Goal: Navigation & Orientation: Find specific page/section

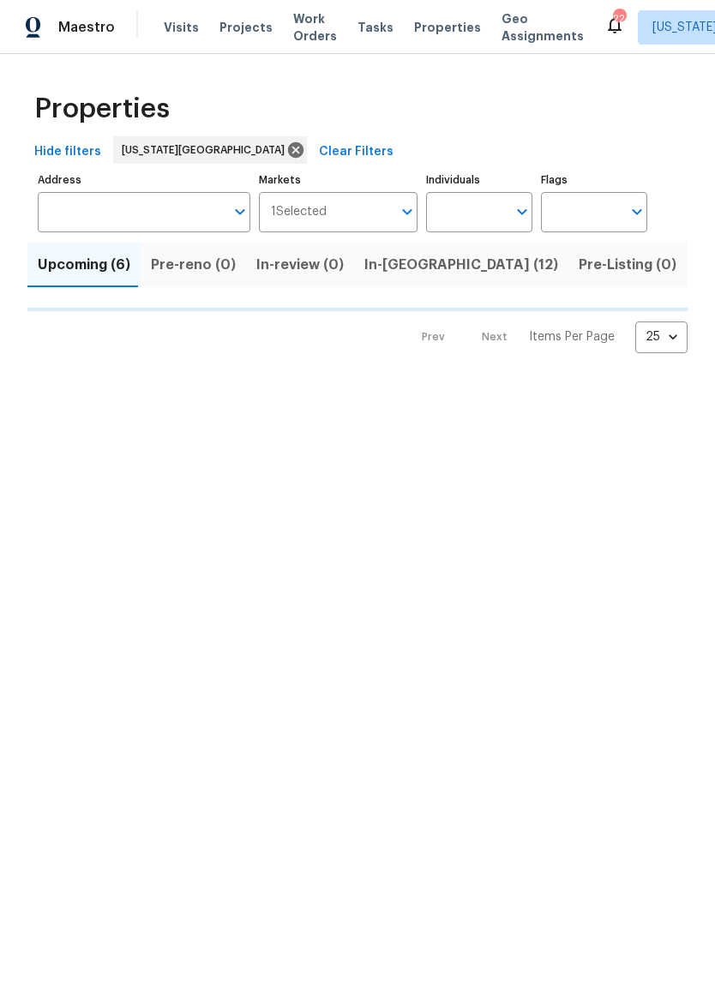
click at [389, 272] on span "In-[GEOGRAPHIC_DATA] (12)" at bounding box center [461, 265] width 194 height 24
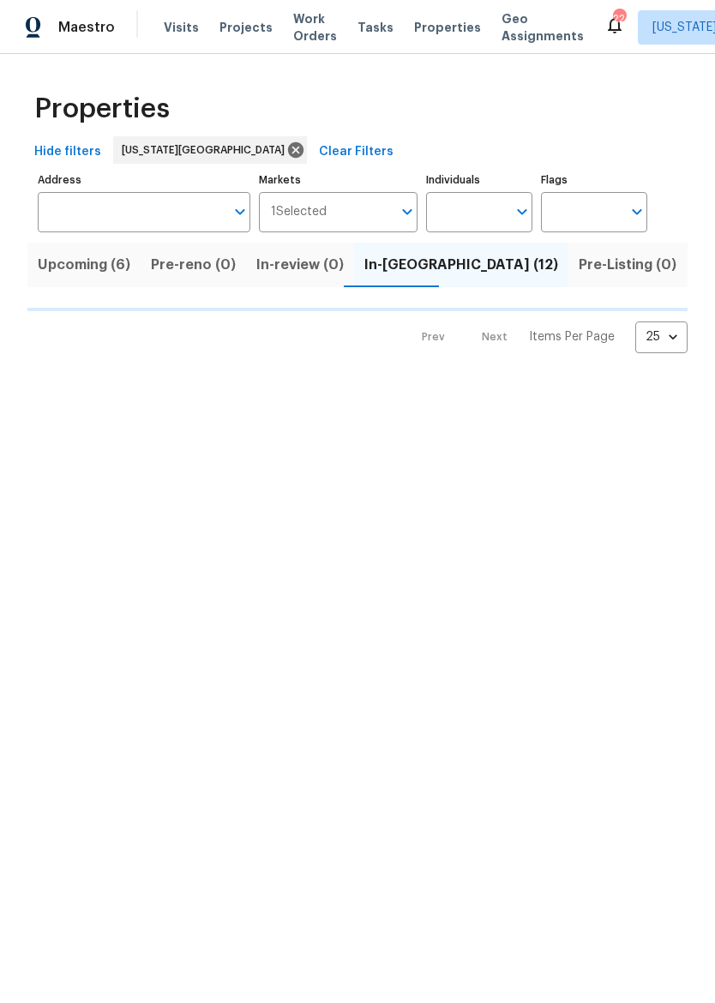
click at [57, 27] on div "Maestro" at bounding box center [57, 27] width 115 height 34
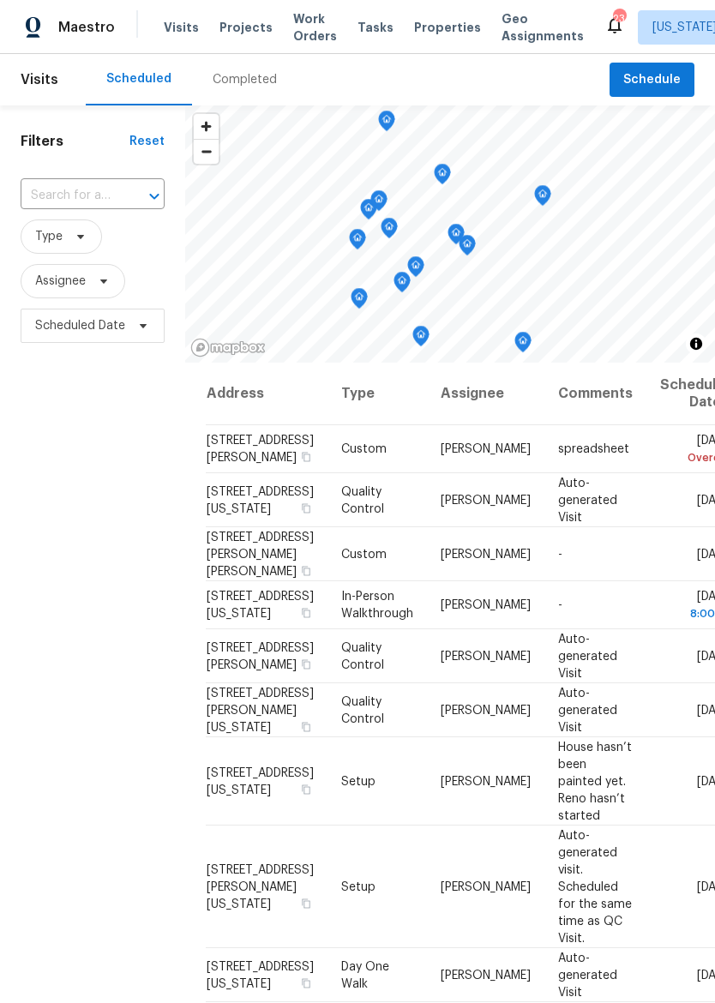
click at [422, 22] on span "Properties" at bounding box center [447, 27] width 67 height 17
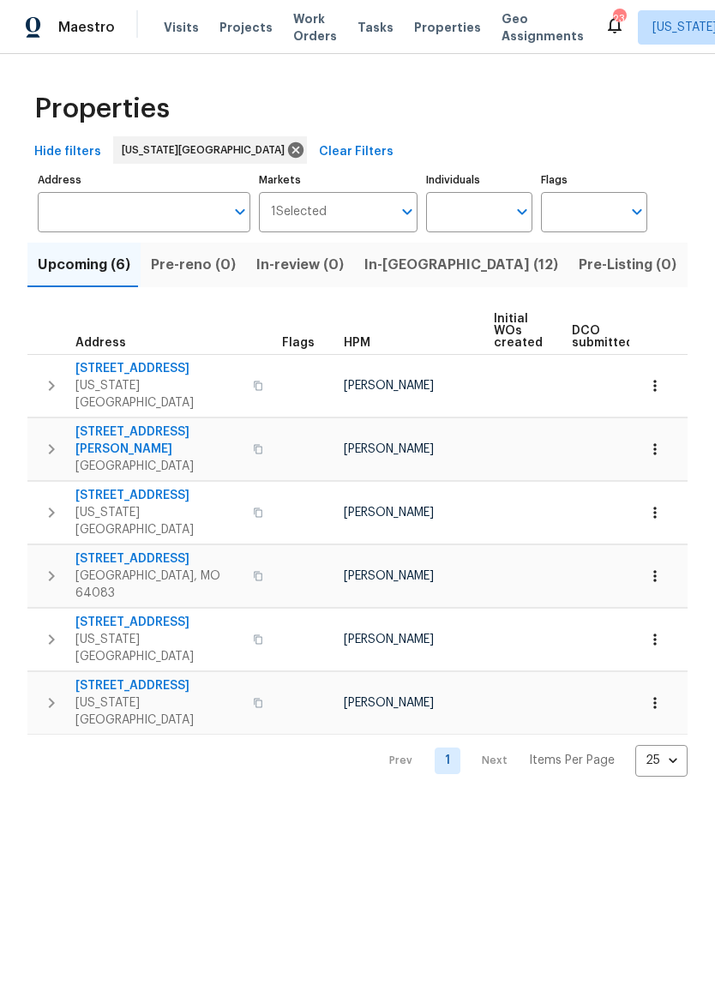
click at [39, 20] on img at bounding box center [33, 27] width 15 height 21
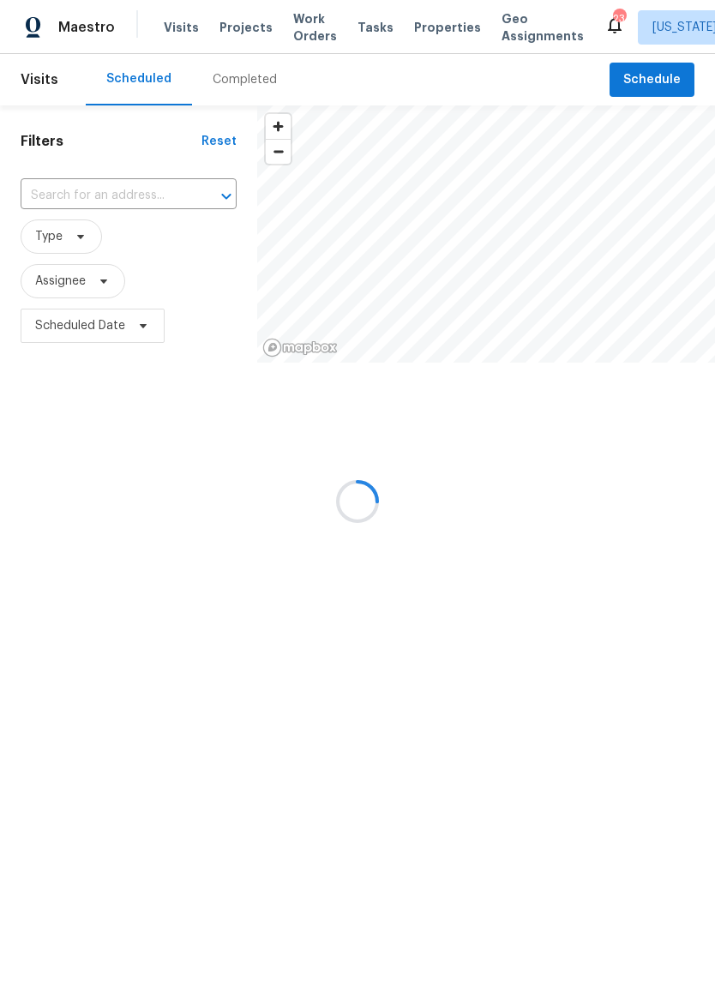
click at [432, 30] on div at bounding box center [357, 501] width 715 height 1003
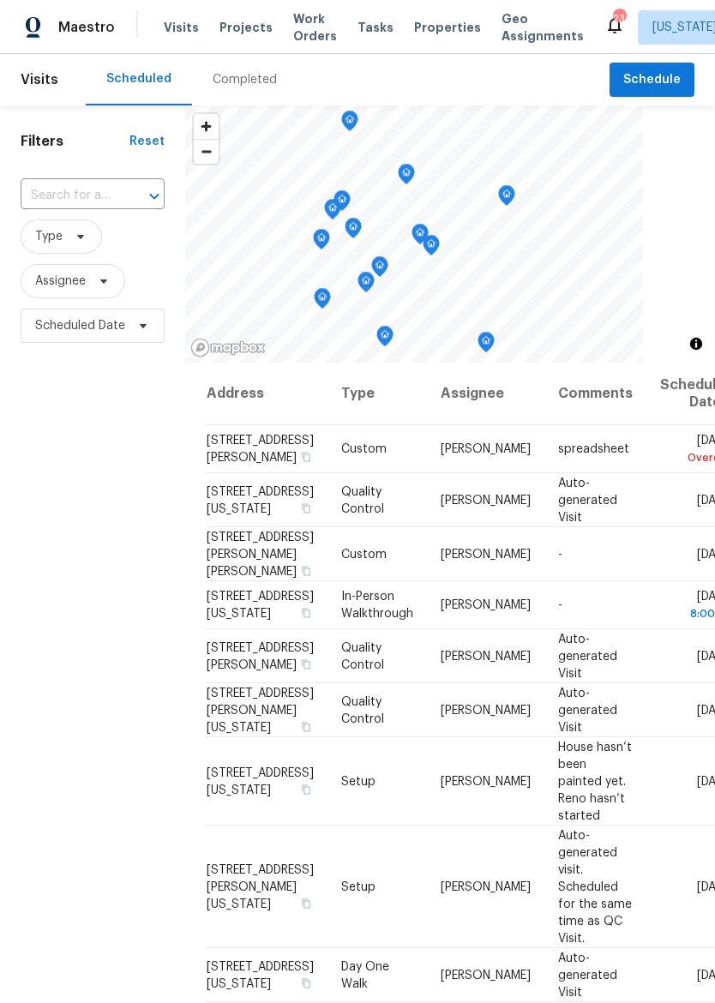
click at [429, 29] on span "Properties" at bounding box center [447, 27] width 67 height 17
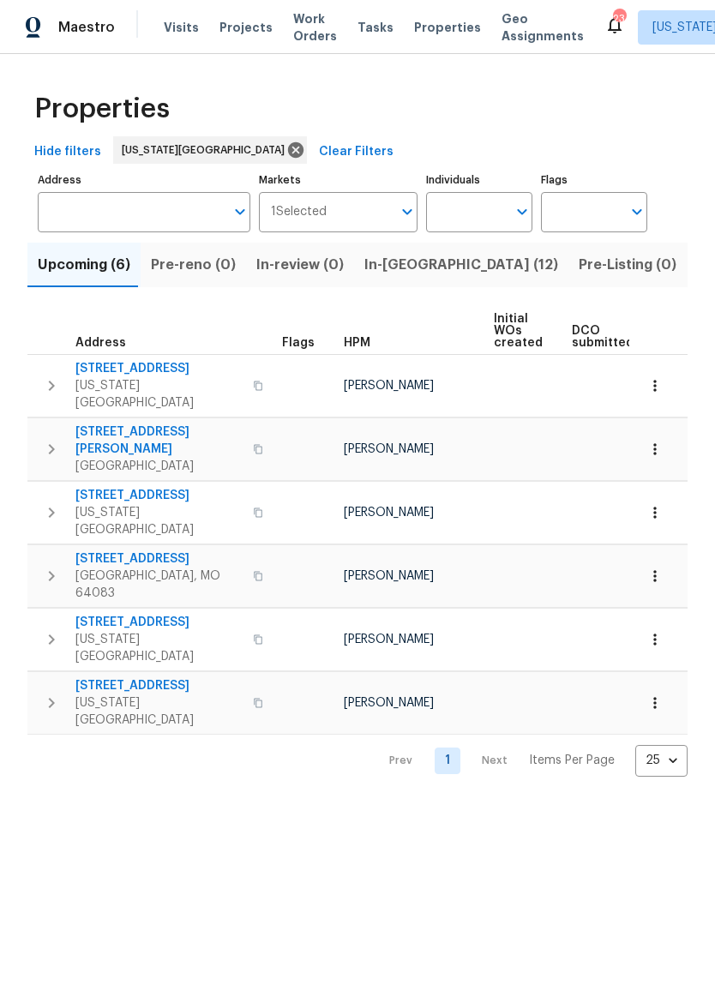
click at [402, 266] on span "In-[GEOGRAPHIC_DATA] (12)" at bounding box center [461, 265] width 194 height 24
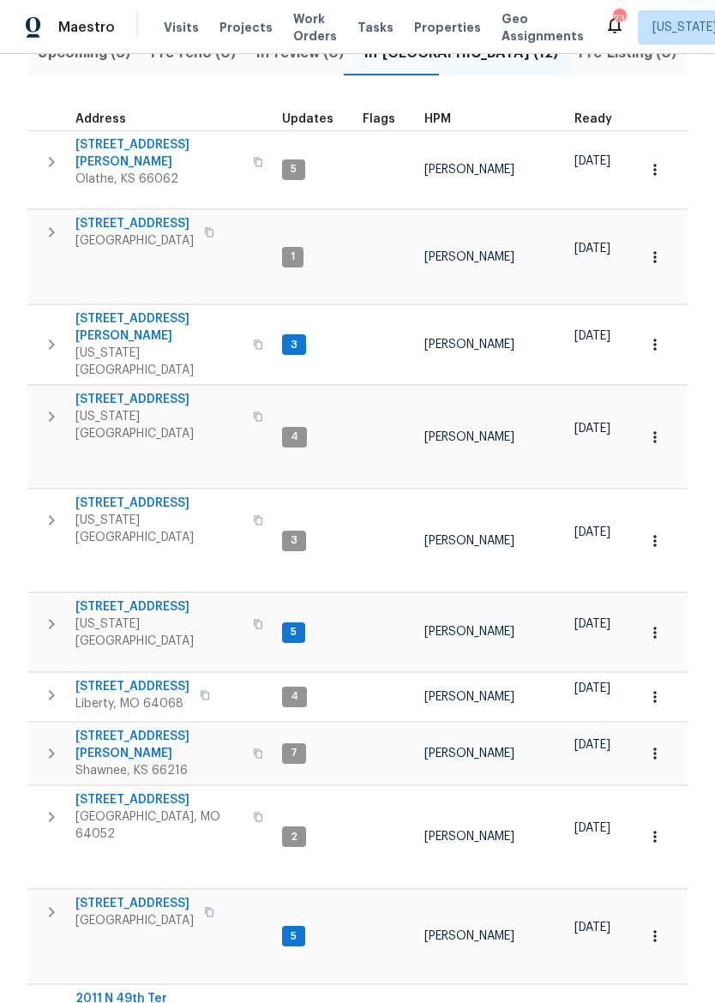
scroll to position [211, 0]
